Goal: Transaction & Acquisition: Book appointment/travel/reservation

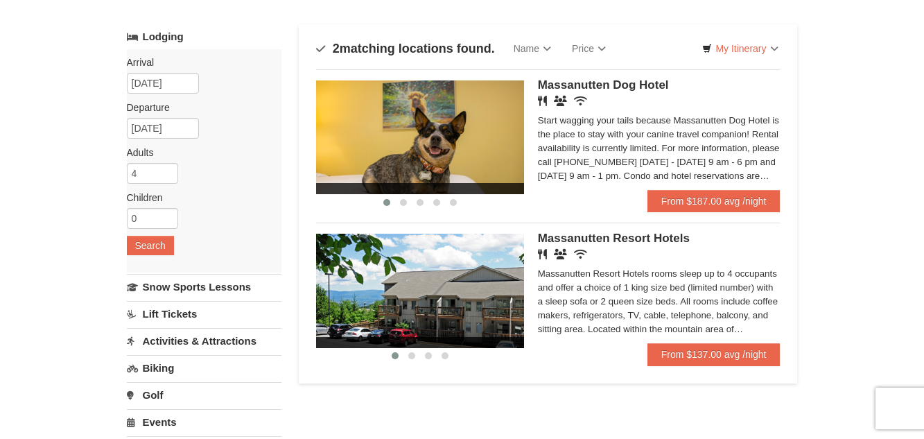
scroll to position [139, 0]
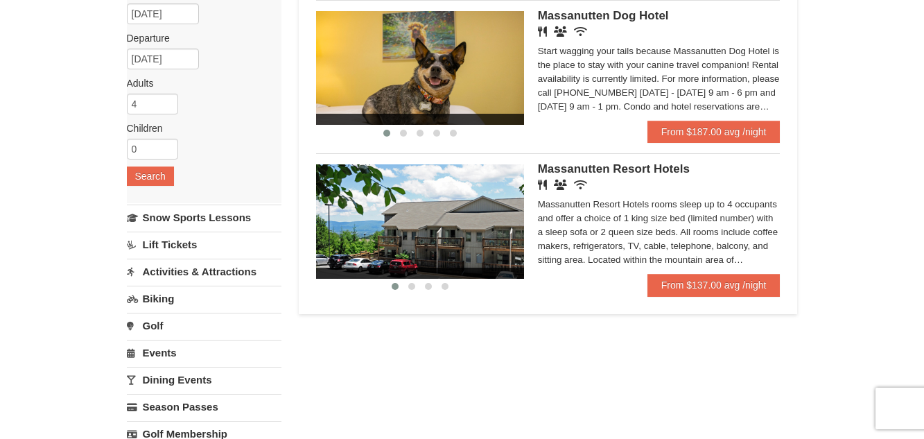
click at [416, 226] on img at bounding box center [420, 221] width 208 height 114
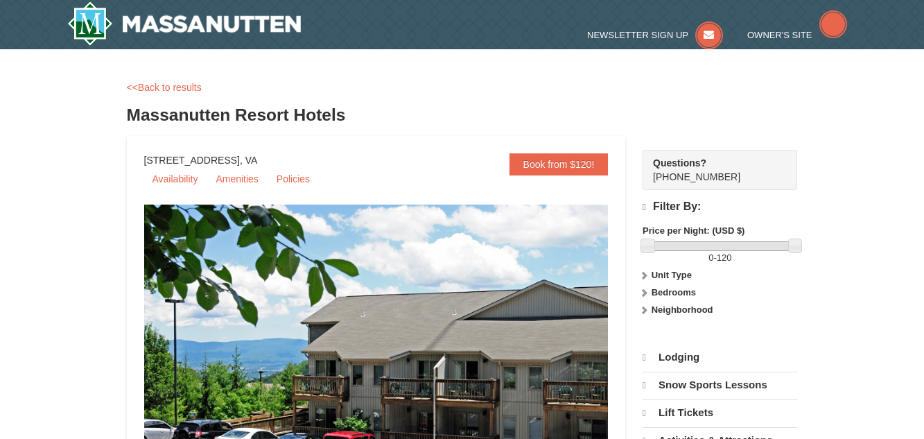
select select "9"
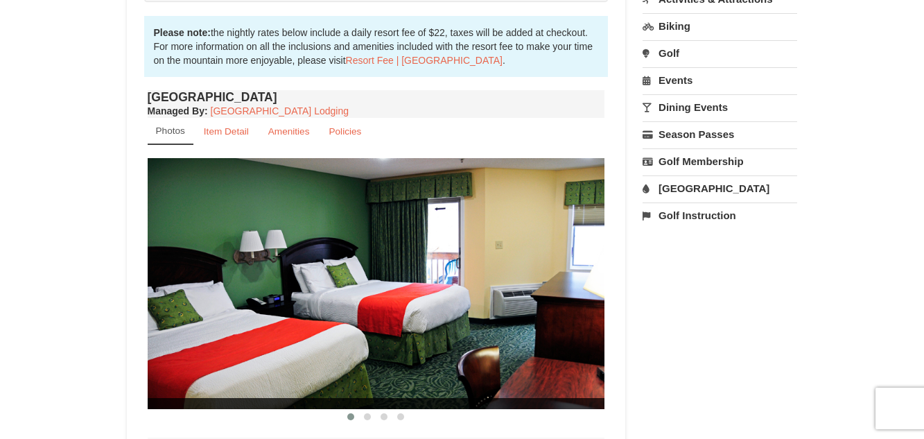
scroll to position [461, 0]
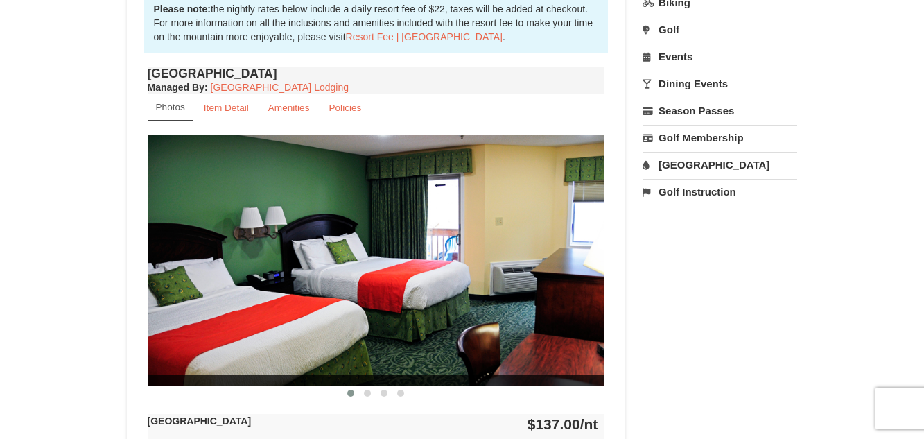
click at [562, 269] on img at bounding box center [376, 259] width 457 height 250
drag, startPoint x: 502, startPoint y: 269, endPoint x: 242, endPoint y: 232, distance: 261.7
click at [246, 234] on img at bounding box center [376, 259] width 457 height 250
click at [367, 391] on span at bounding box center [367, 392] width 7 height 7
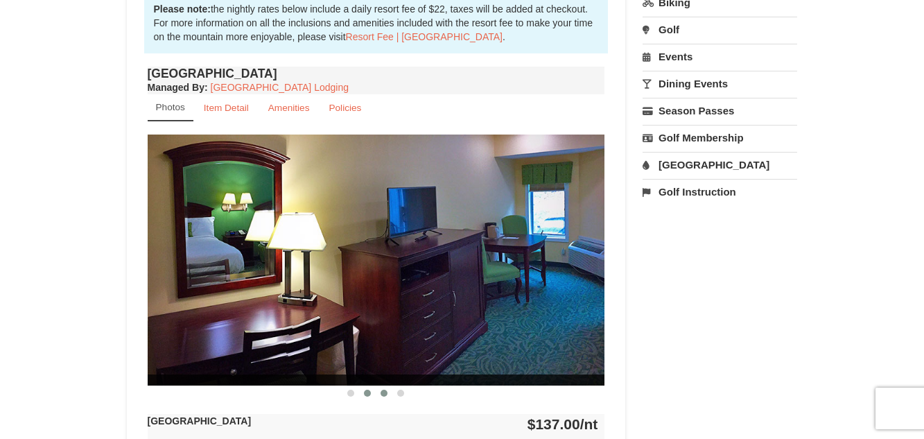
click at [380, 392] on button at bounding box center [384, 393] width 17 height 14
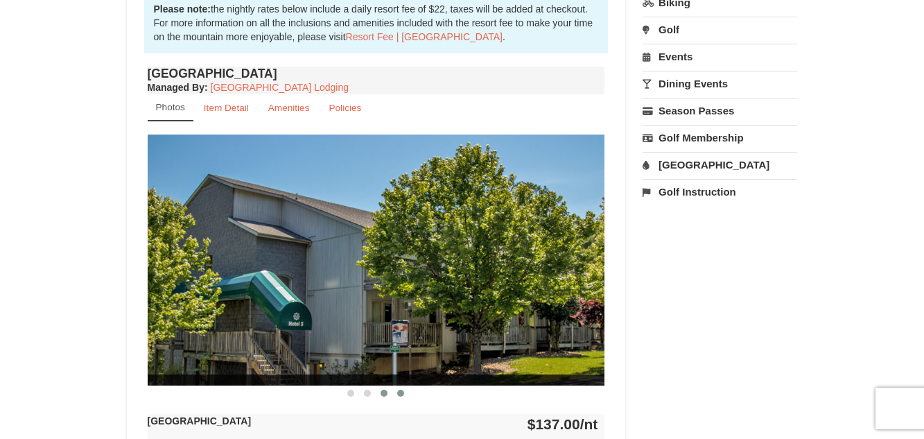
click at [396, 392] on button at bounding box center [400, 393] width 17 height 14
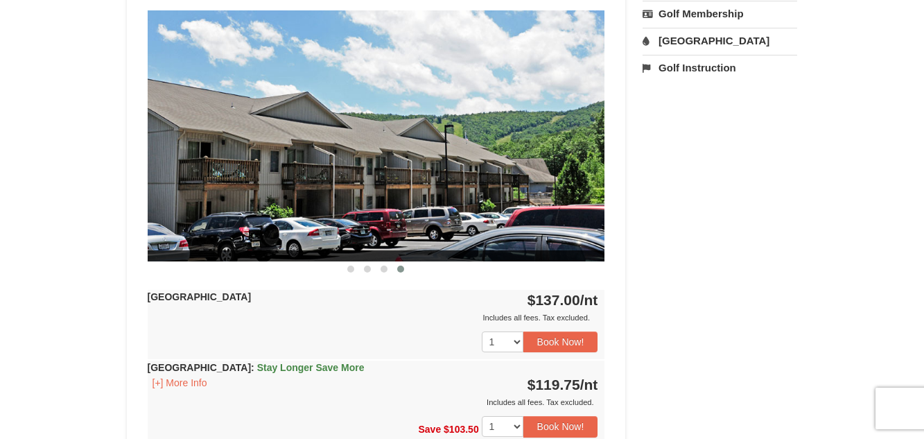
scroll to position [599, 0]
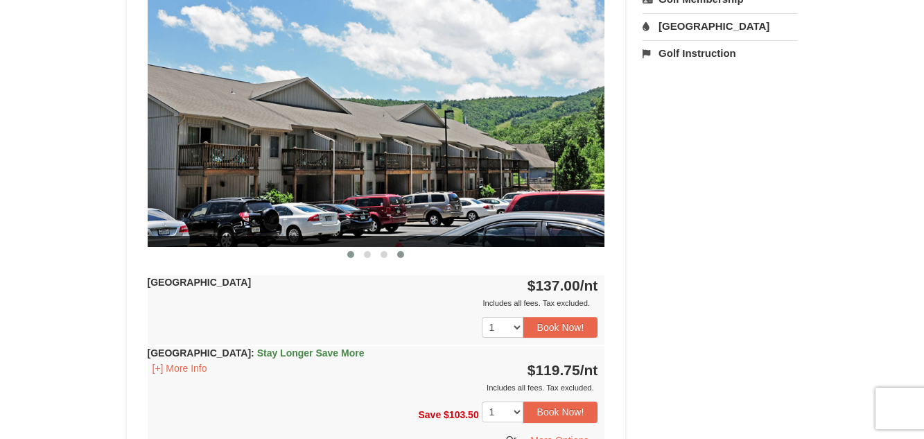
click at [347, 254] on span at bounding box center [350, 254] width 7 height 7
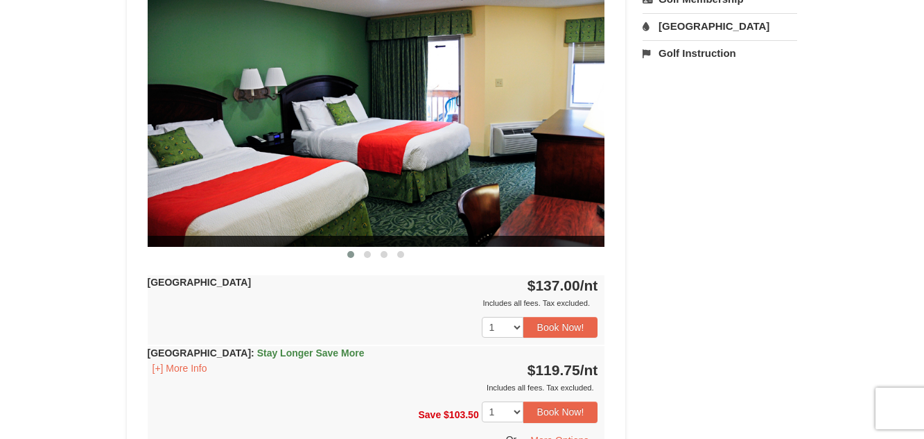
click at [349, 254] on span at bounding box center [350, 254] width 7 height 7
click at [364, 254] on span at bounding box center [367, 254] width 7 height 7
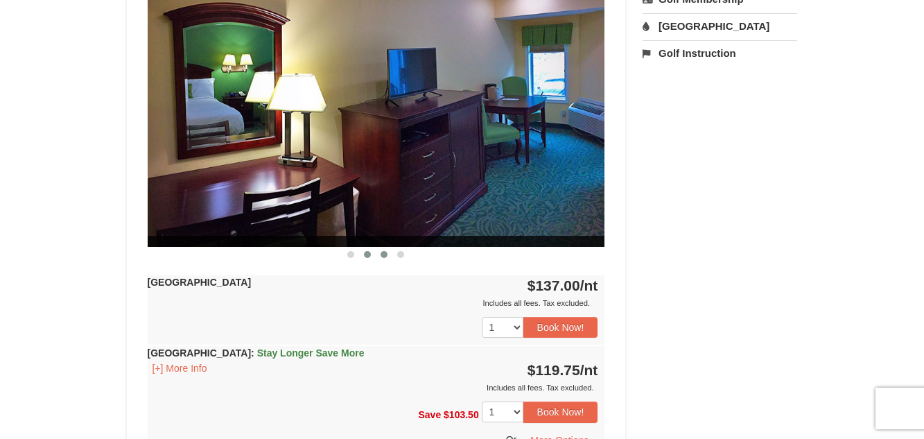
click at [385, 256] on span at bounding box center [383, 254] width 7 height 7
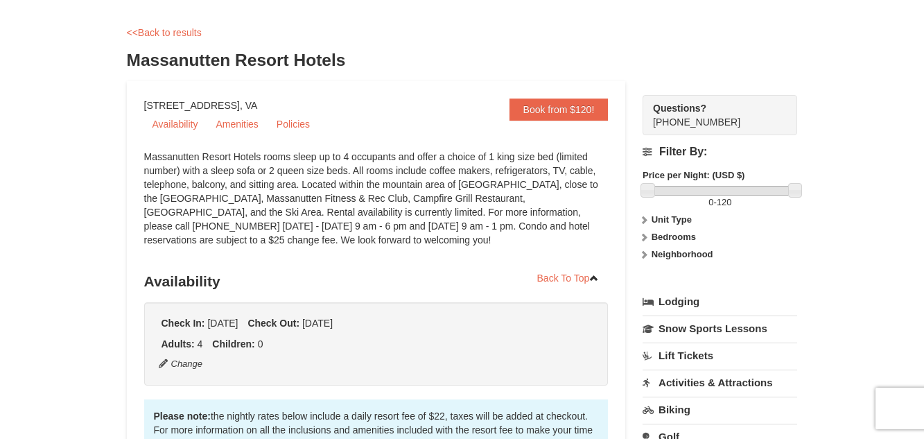
scroll to position [0, 0]
